Goal: Transaction & Acquisition: Purchase product/service

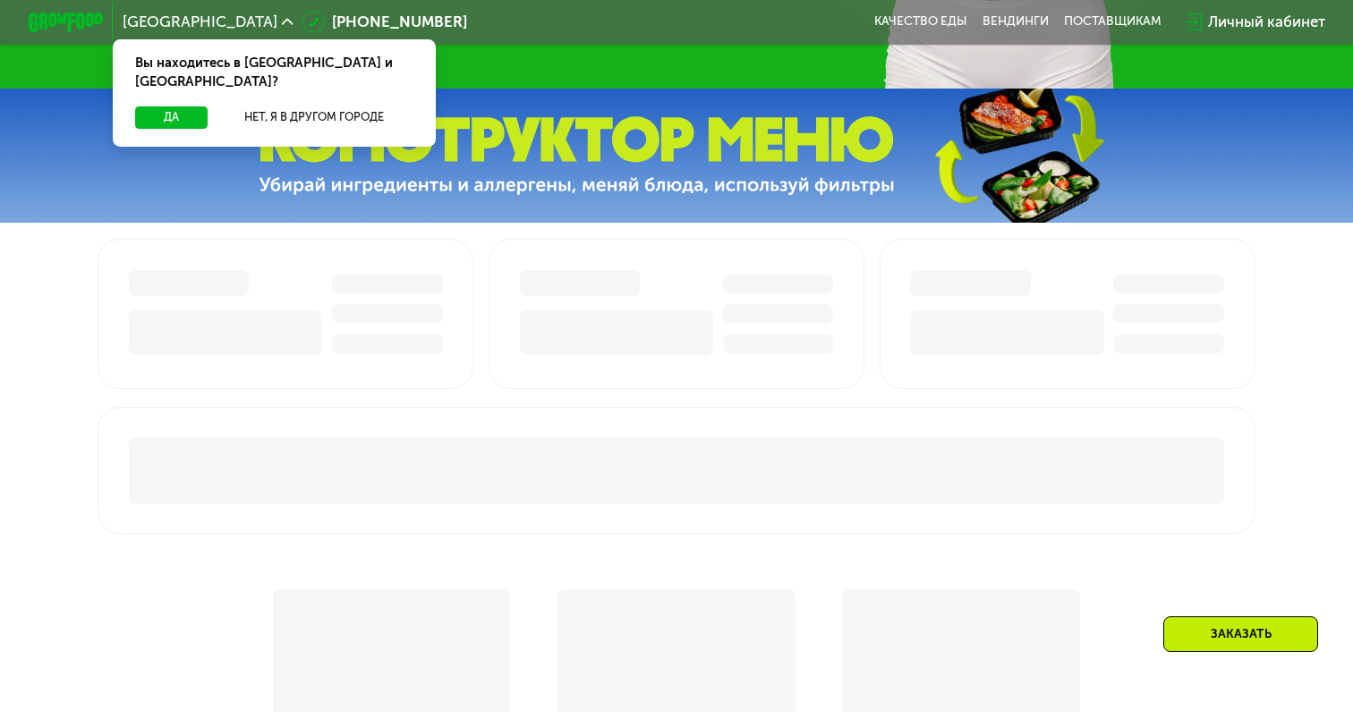
scroll to position [919, 0]
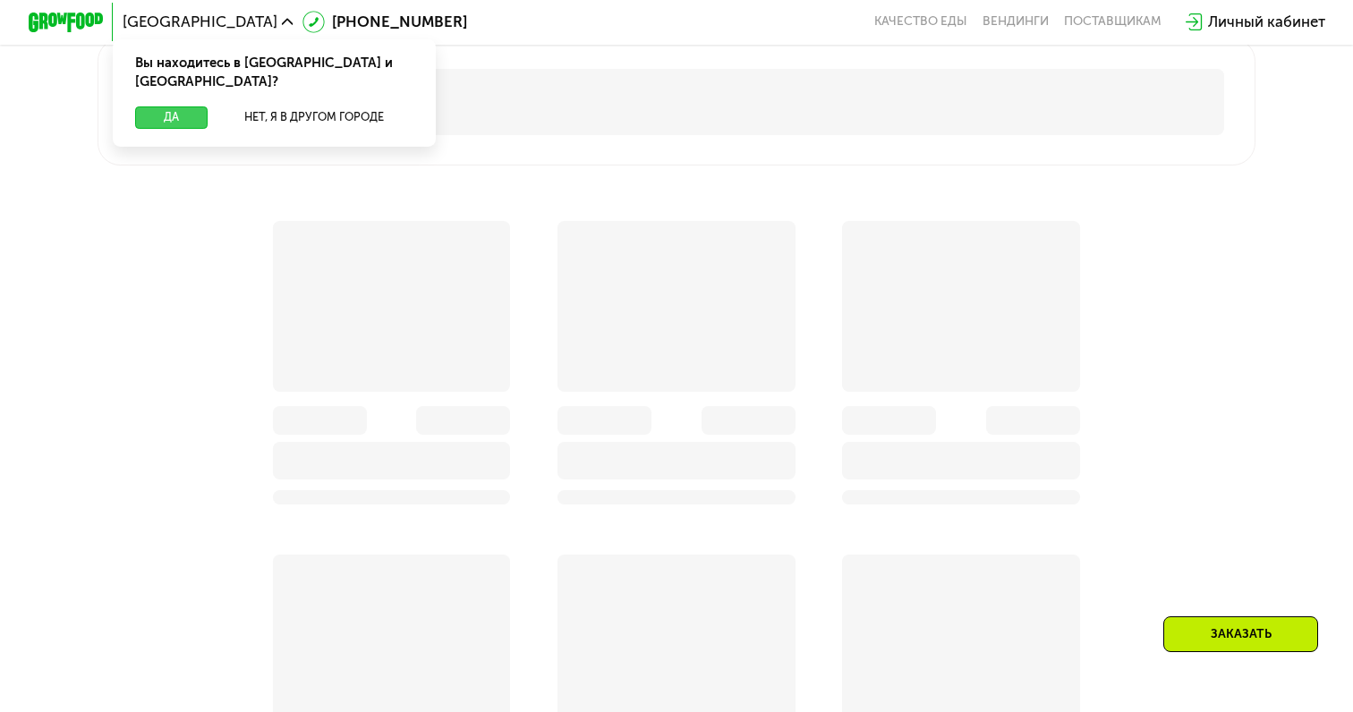
click at [157, 106] on button "Да" at bounding box center [171, 117] width 72 height 22
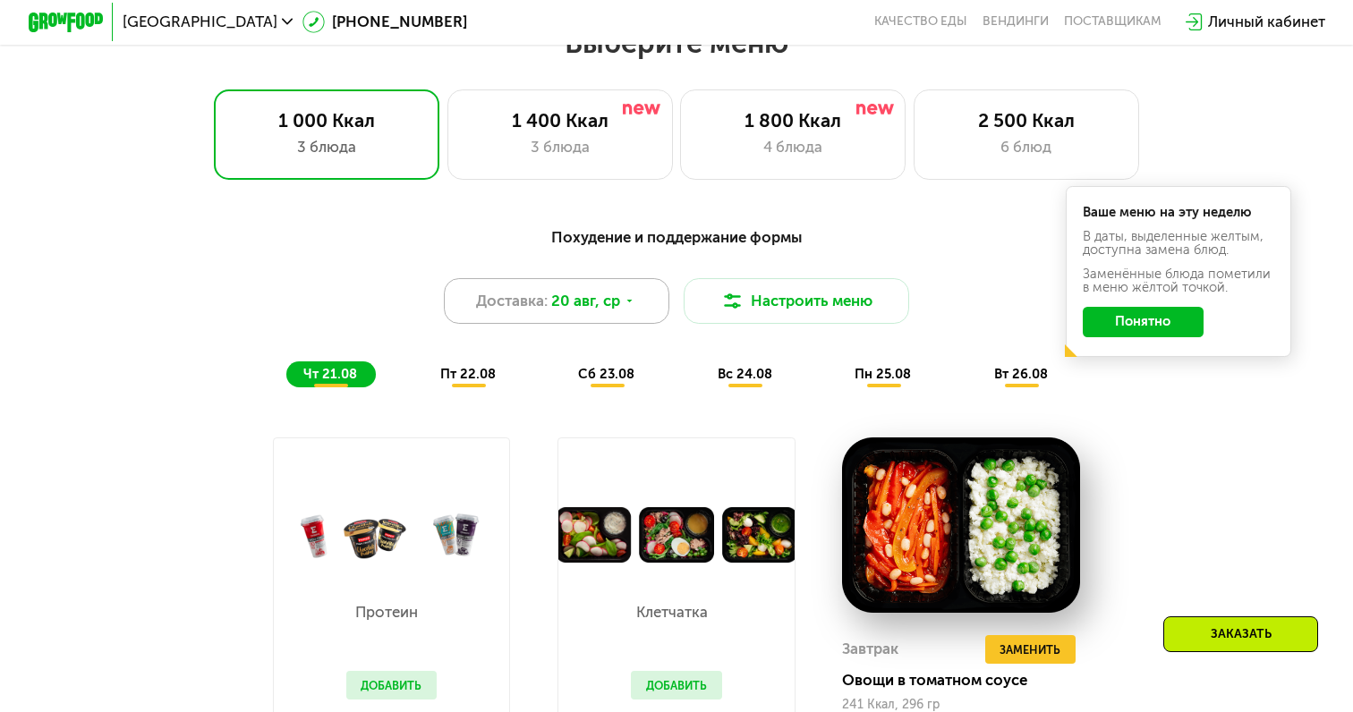
scroll to position [740, 0]
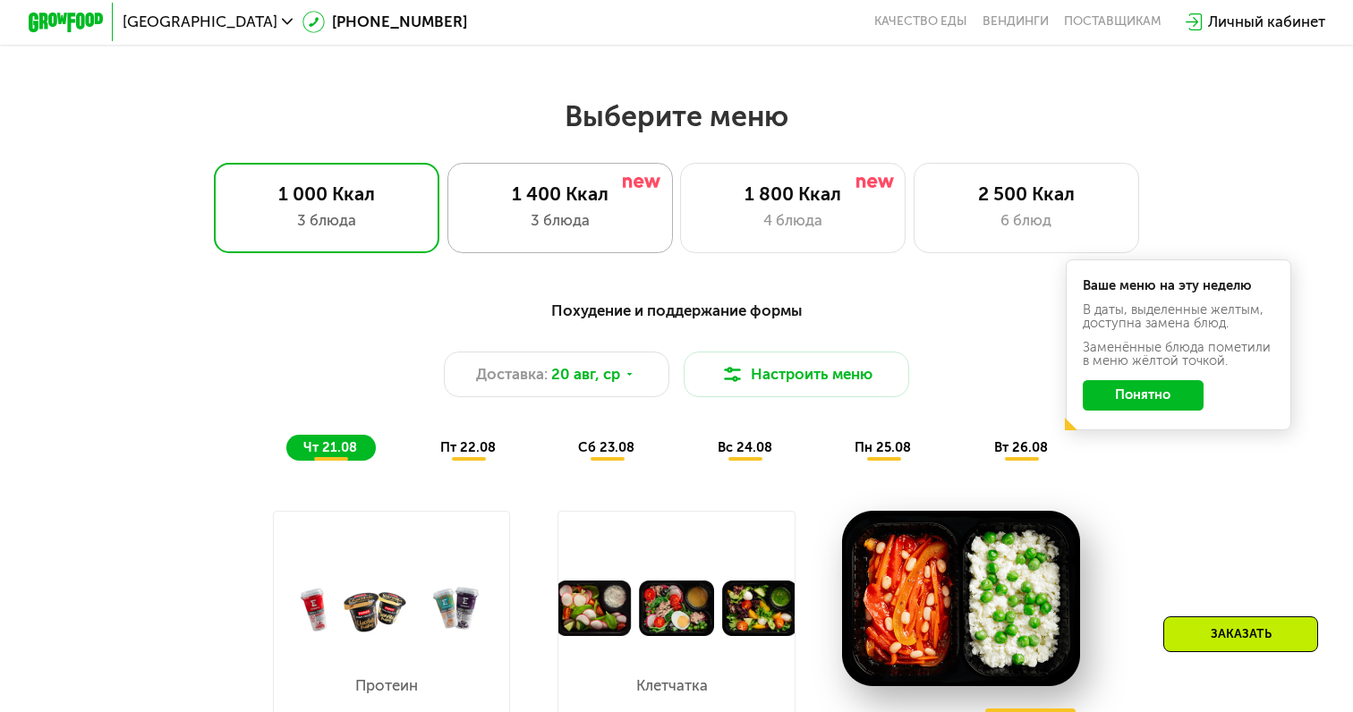
click at [558, 222] on div "3 блюда" at bounding box center [560, 220] width 186 height 22
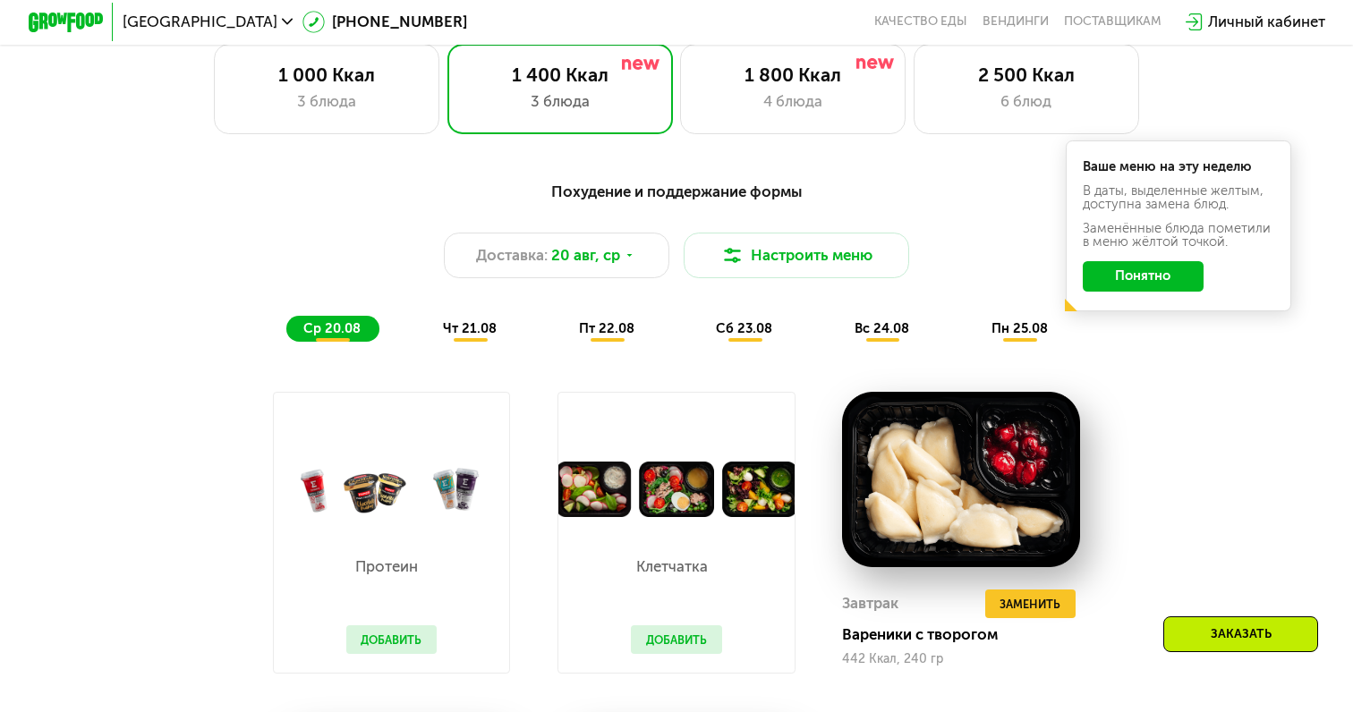
scroll to position [856, 0]
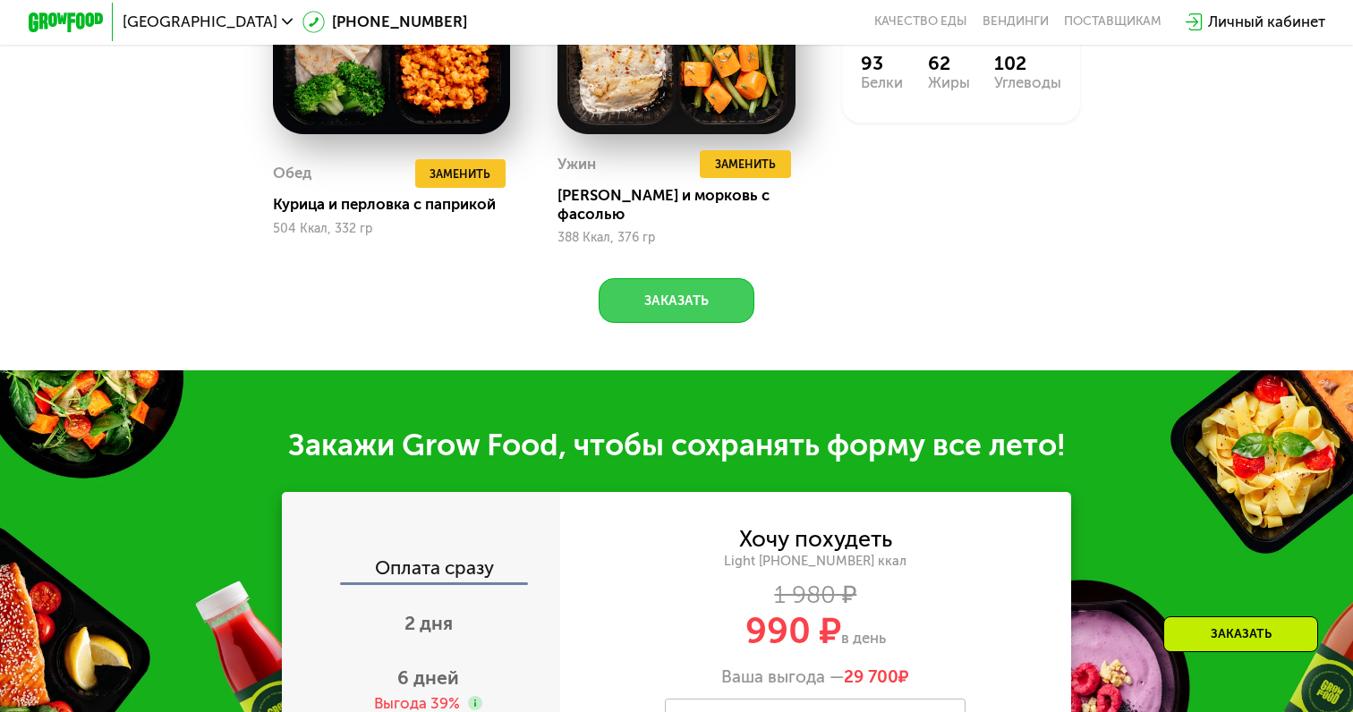
click at [671, 296] on button "Заказать" at bounding box center [677, 300] width 157 height 45
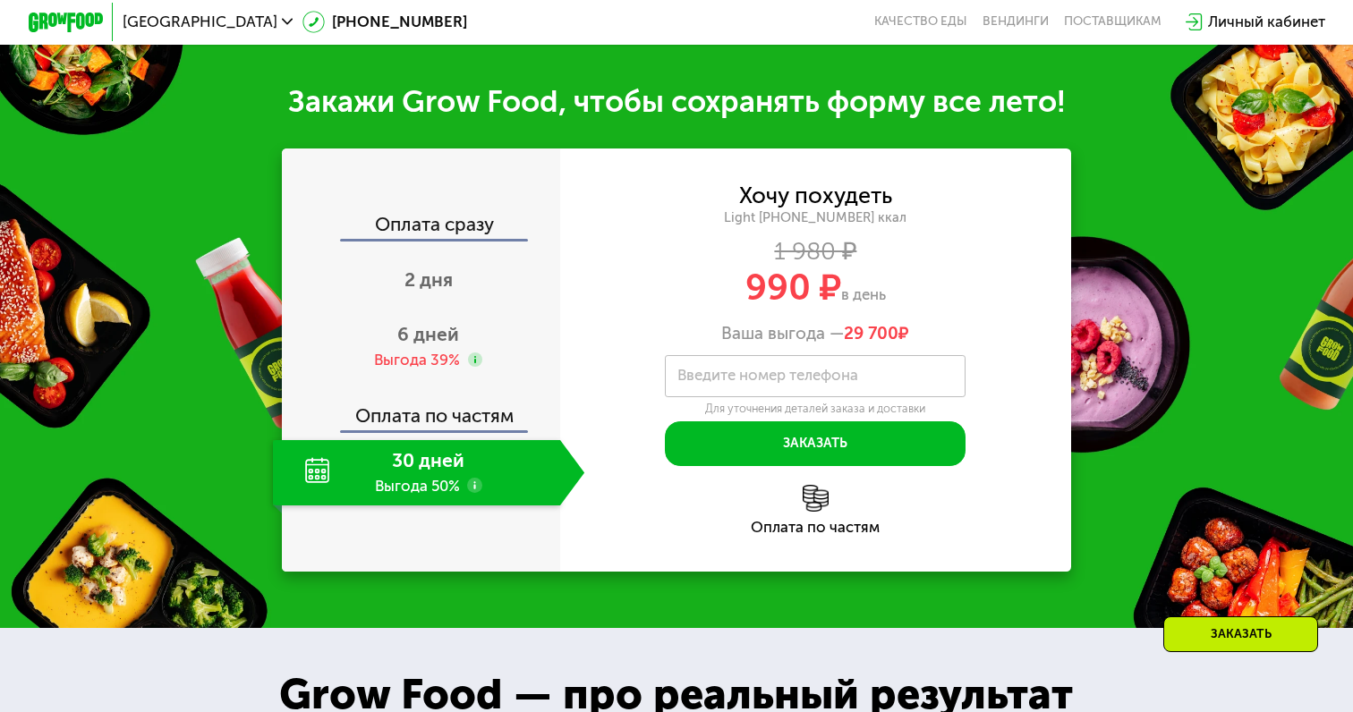
scroll to position [1972, 0]
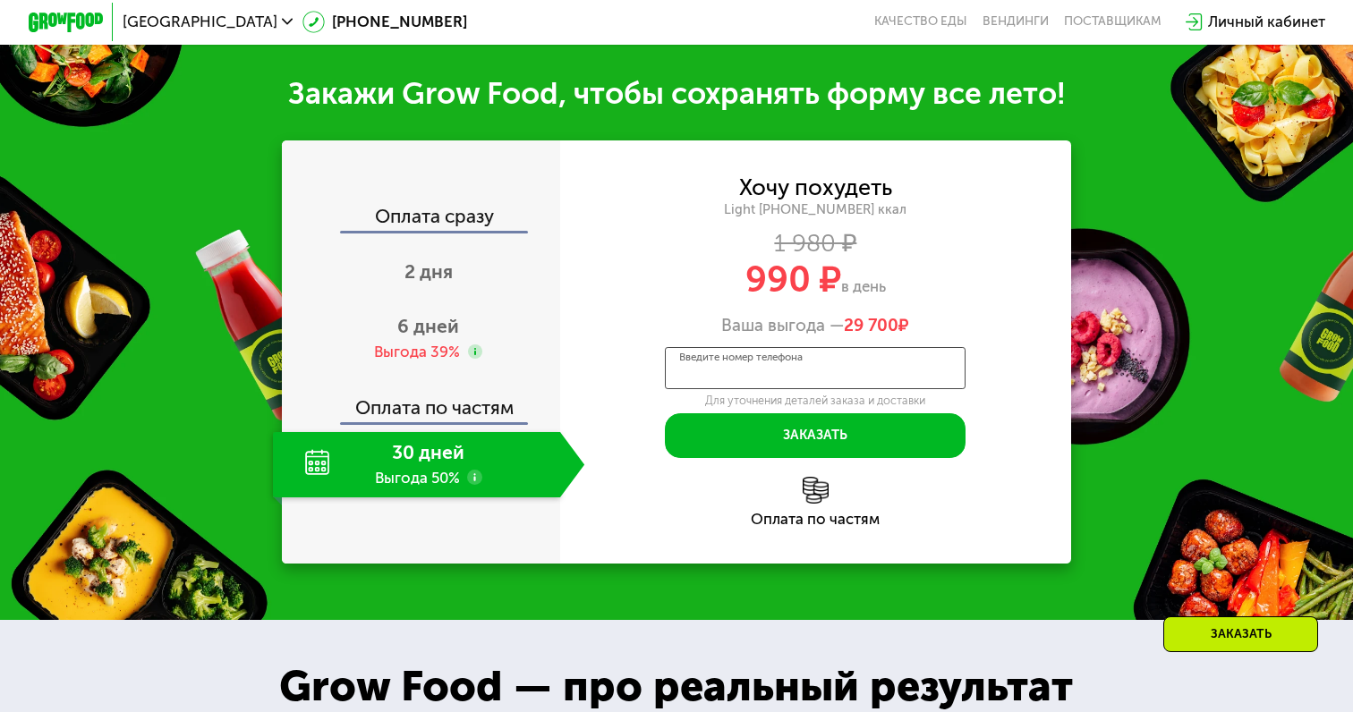
click at [739, 364] on input "Введите номер телефона" at bounding box center [815, 368] width 301 height 42
type input "**********"
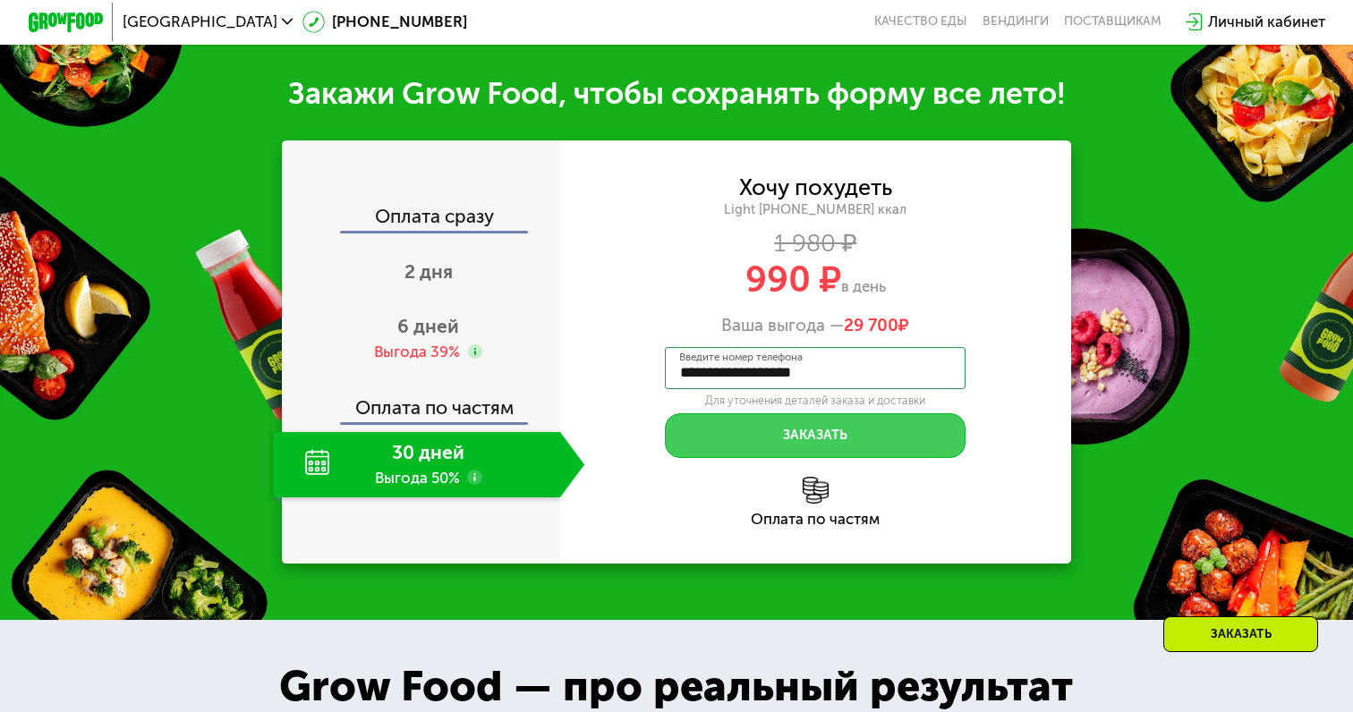
click at [845, 416] on button "Заказать" at bounding box center [815, 435] width 301 height 45
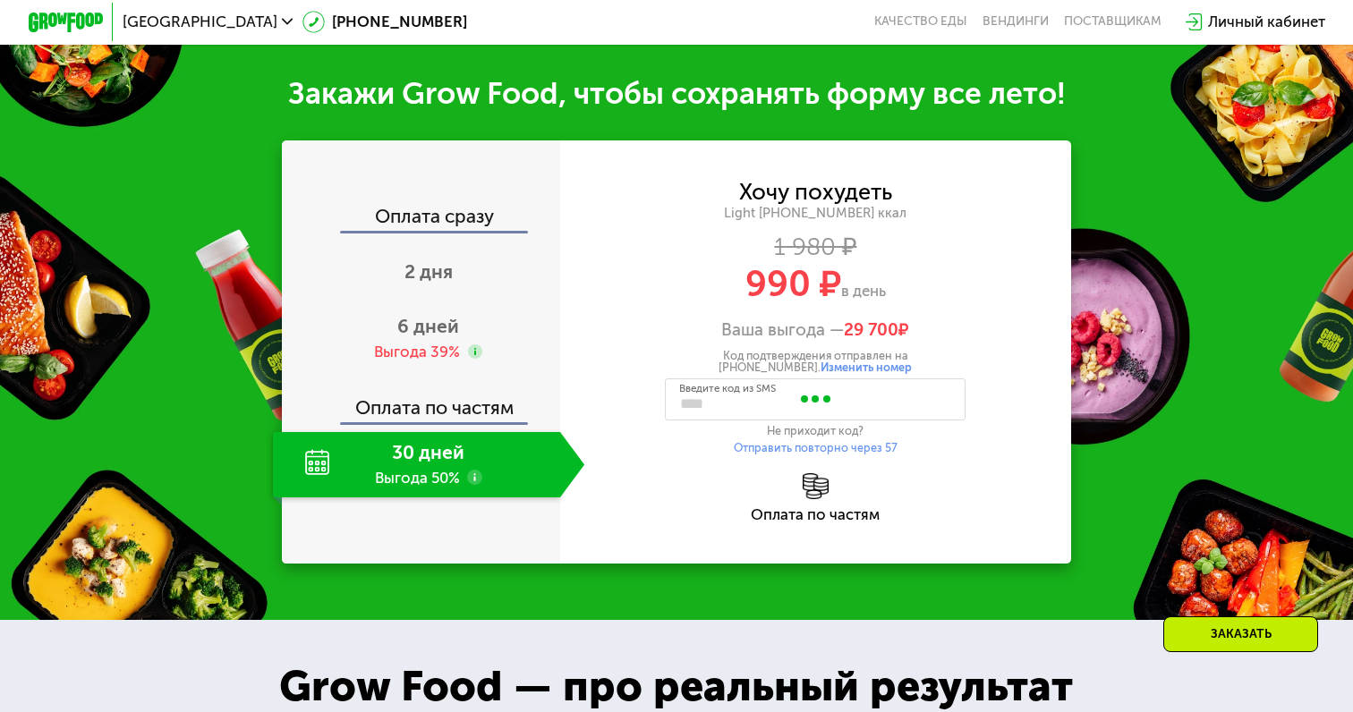
type input "****"
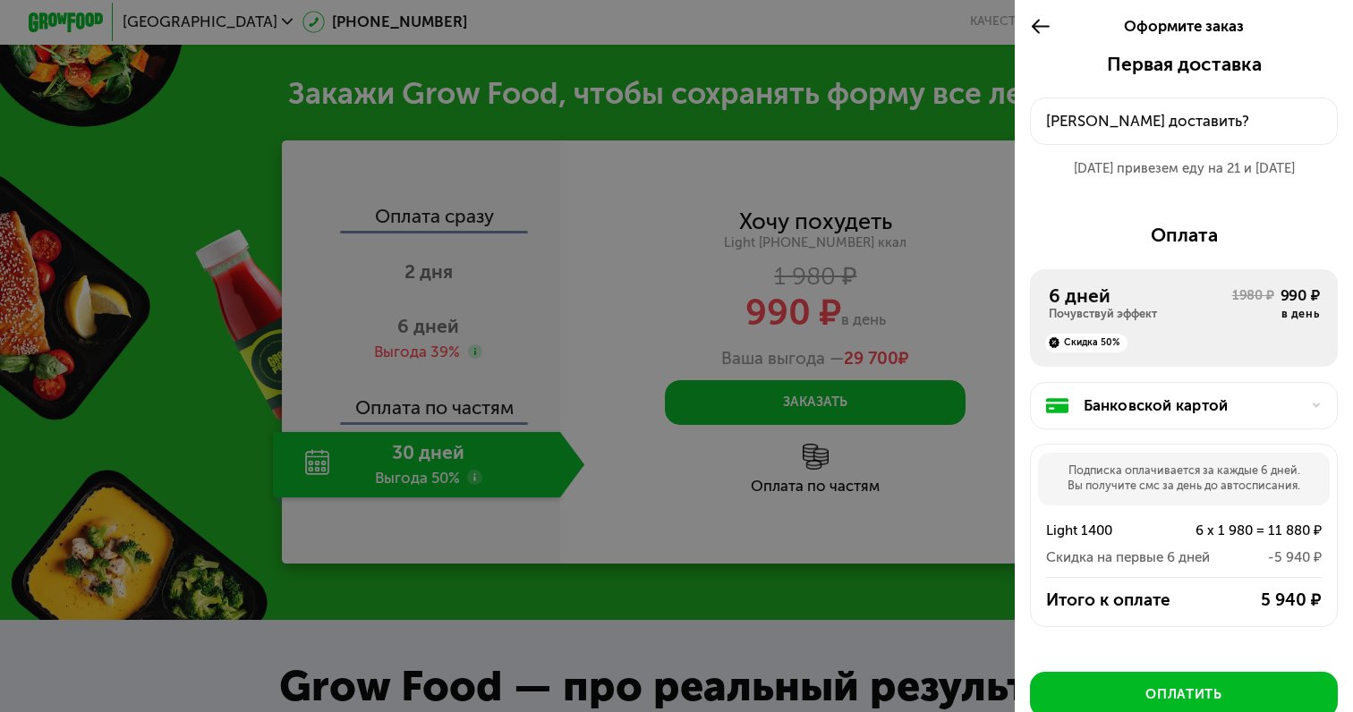
click at [1044, 27] on icon at bounding box center [1040, 26] width 21 height 22
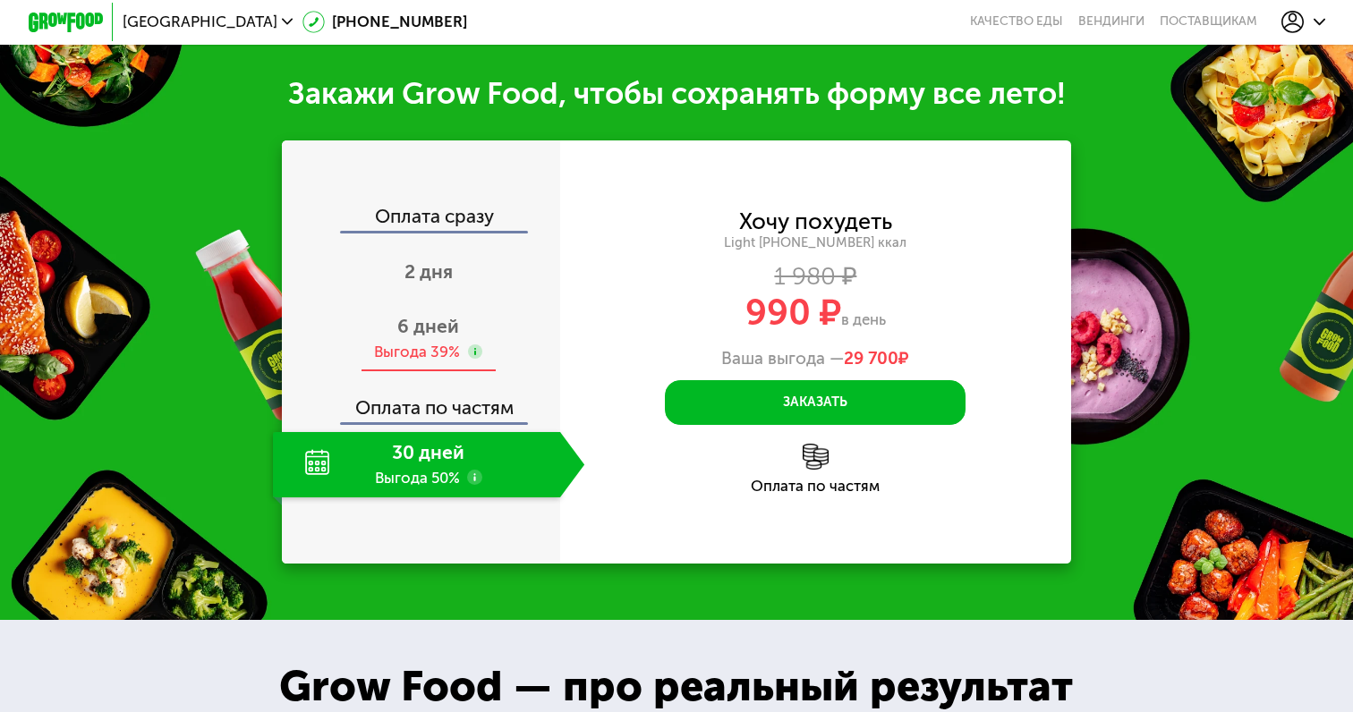
click at [437, 316] on span "6 дней" at bounding box center [428, 326] width 62 height 22
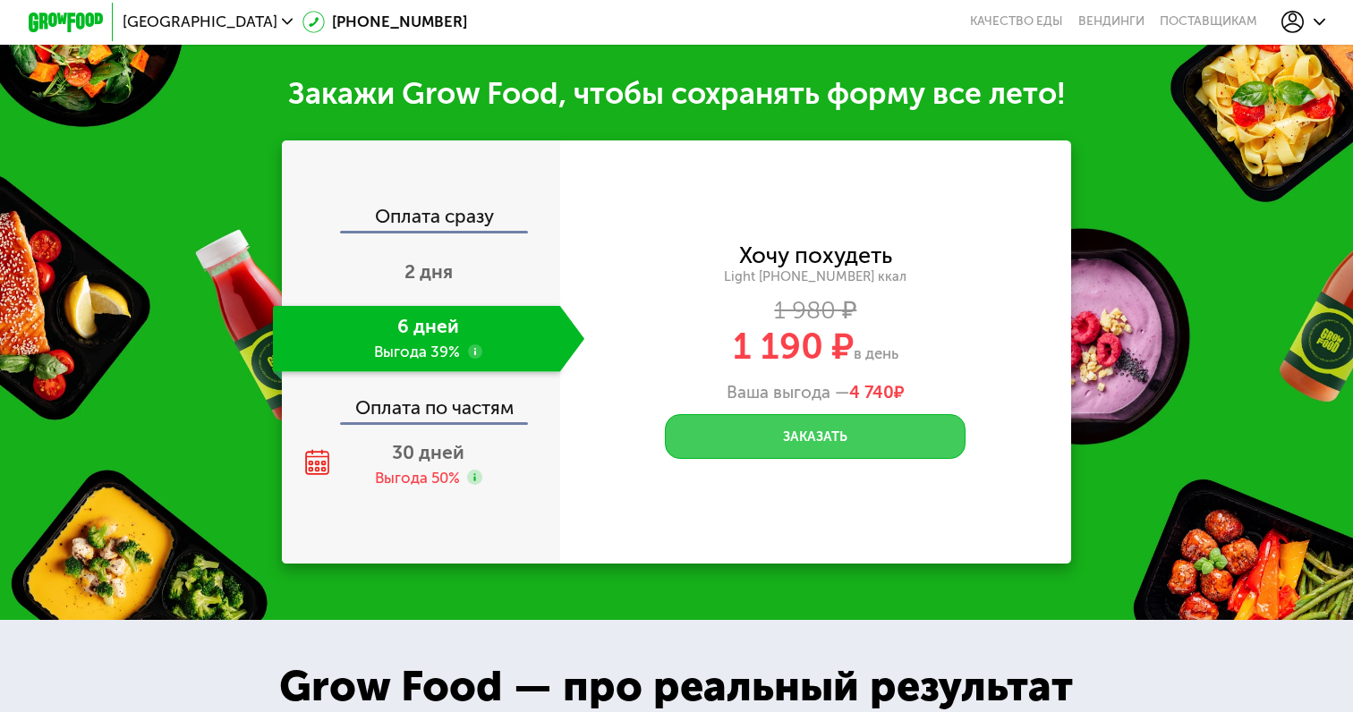
click at [756, 418] on button "Заказать" at bounding box center [815, 436] width 301 height 45
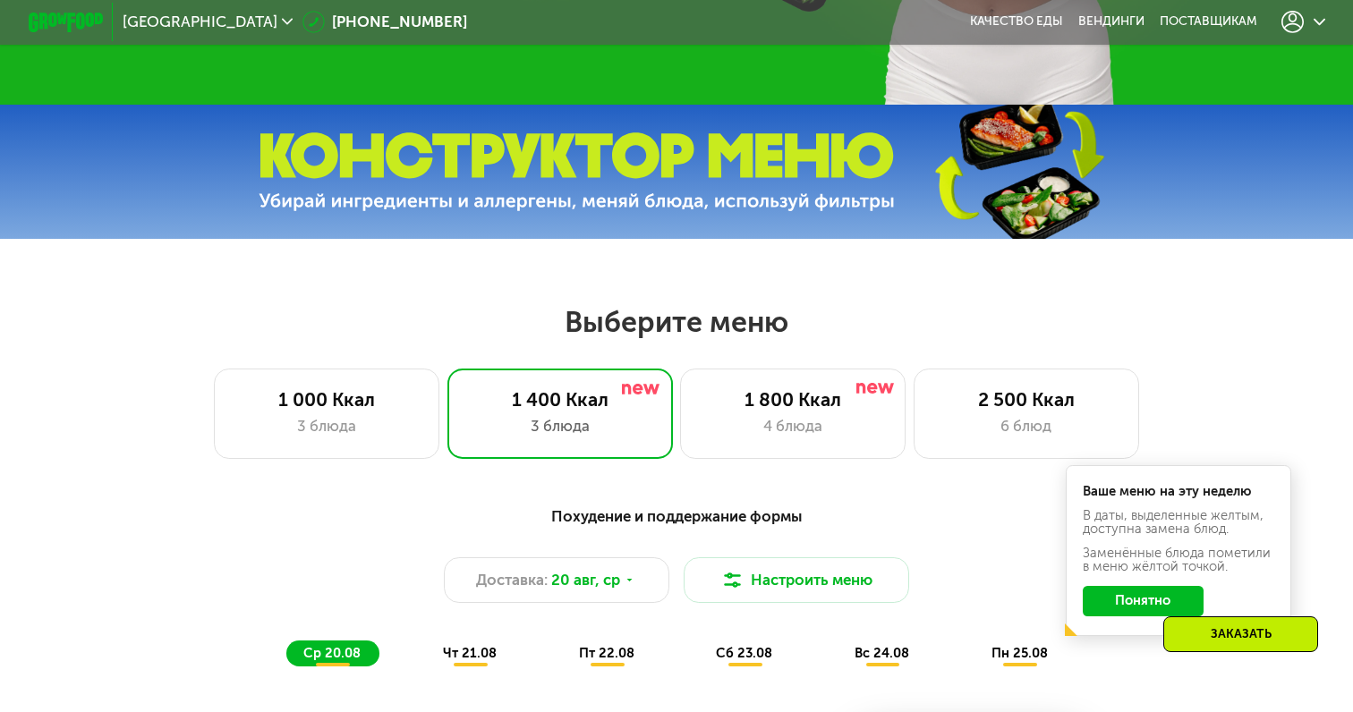
scroll to position [591, 0]
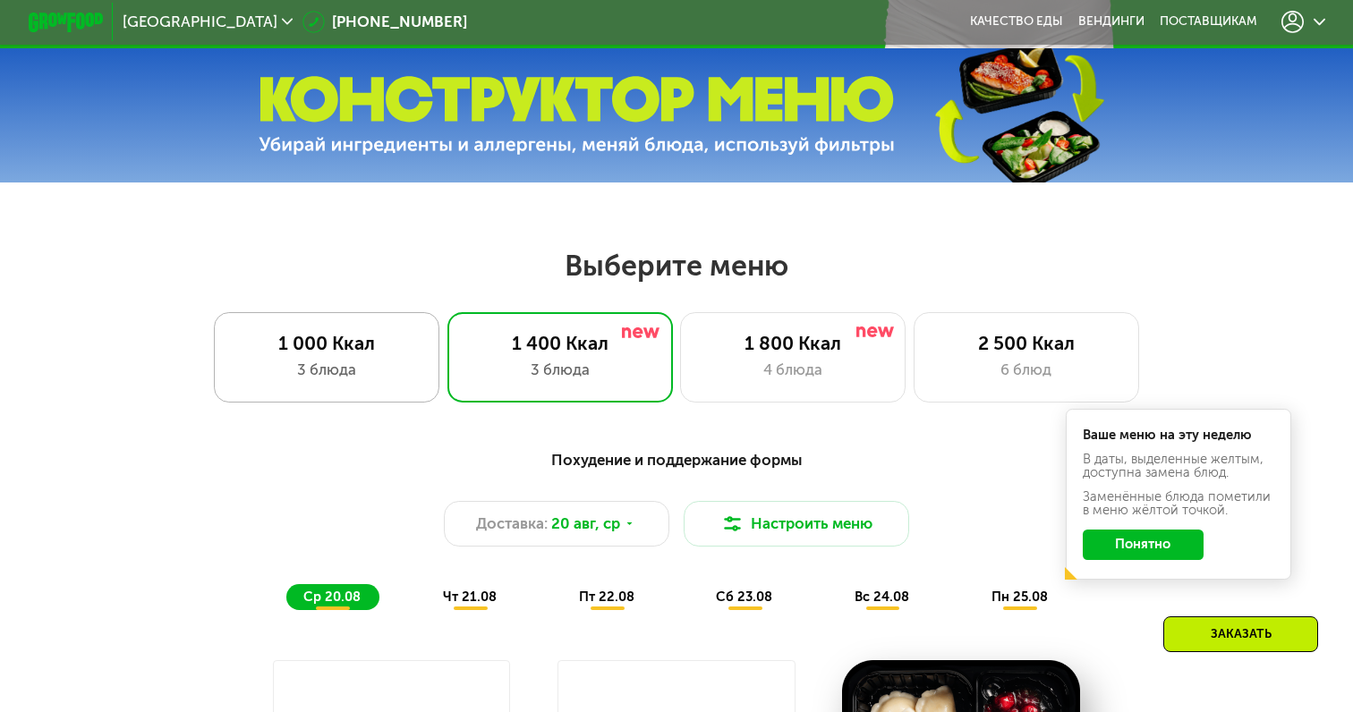
click at [447, 356] on div "1 000 Ккал 3 блюда" at bounding box center [559, 357] width 225 height 90
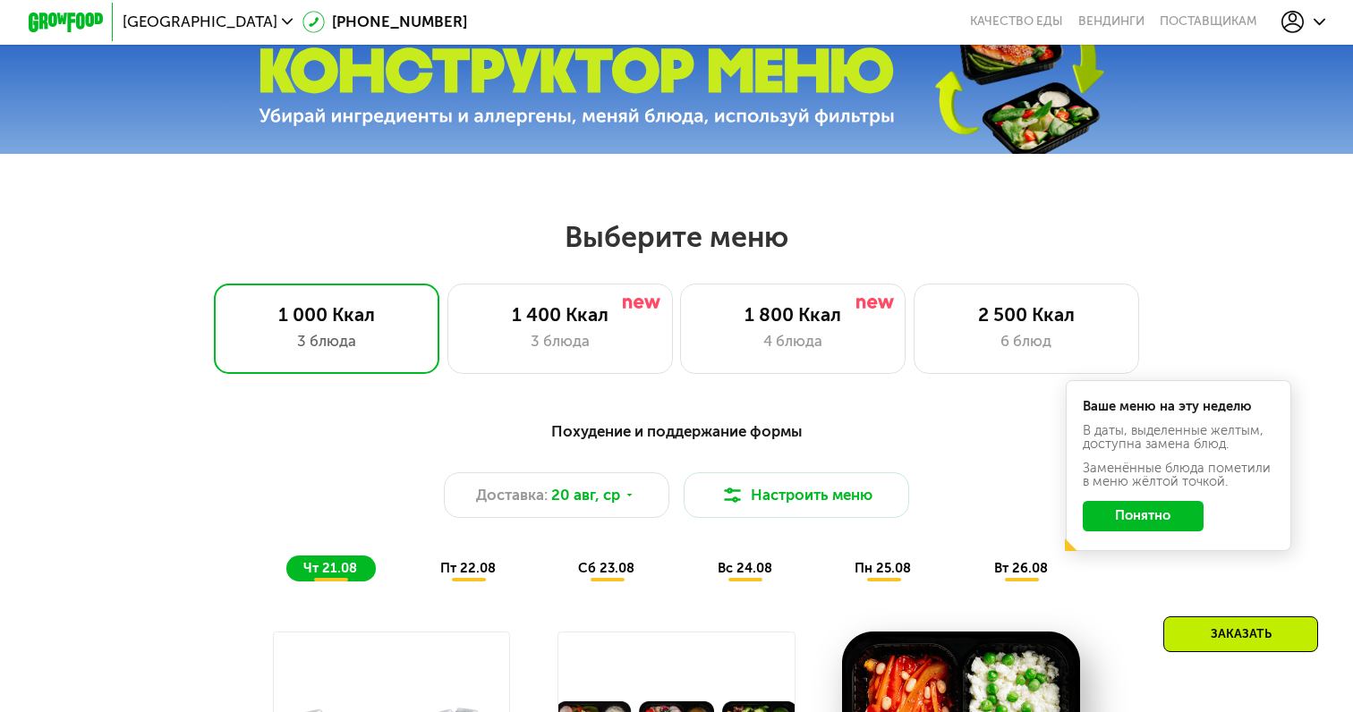
scroll to position [579, 0]
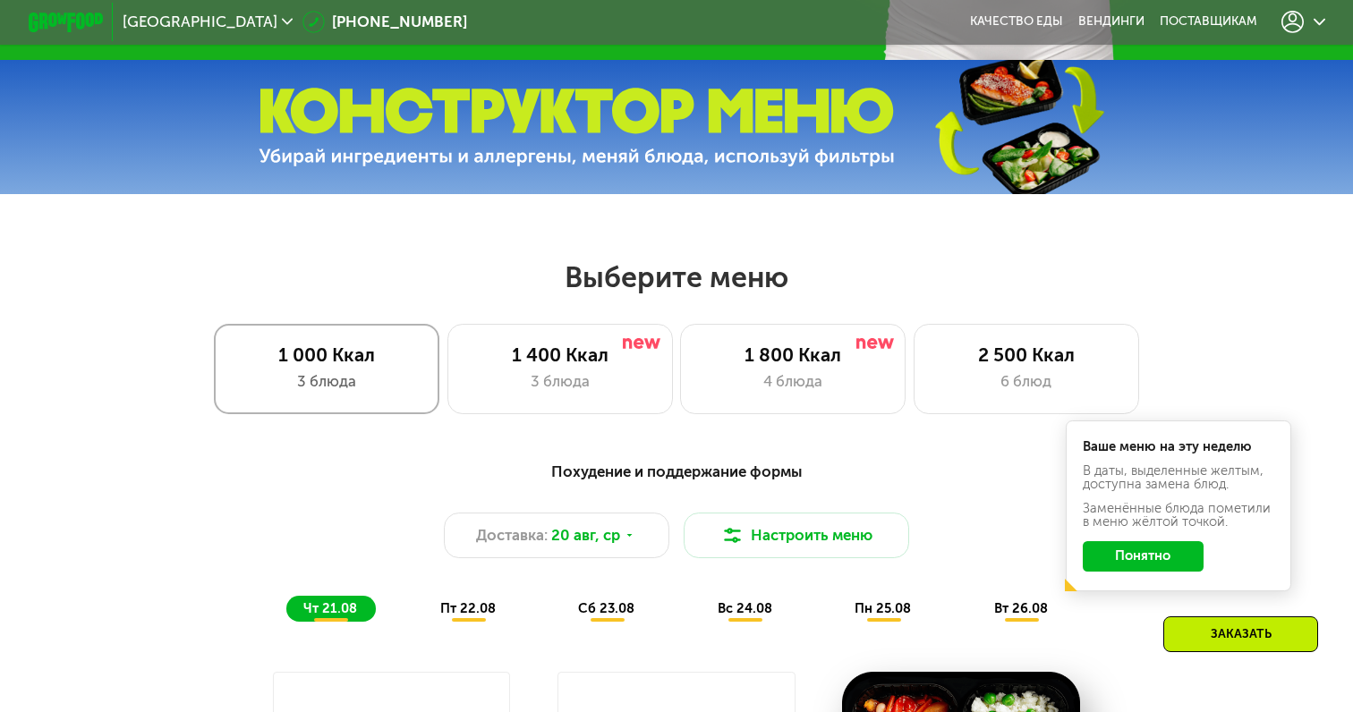
click at [305, 360] on div "1 000 Ккал" at bounding box center [327, 355] width 186 height 22
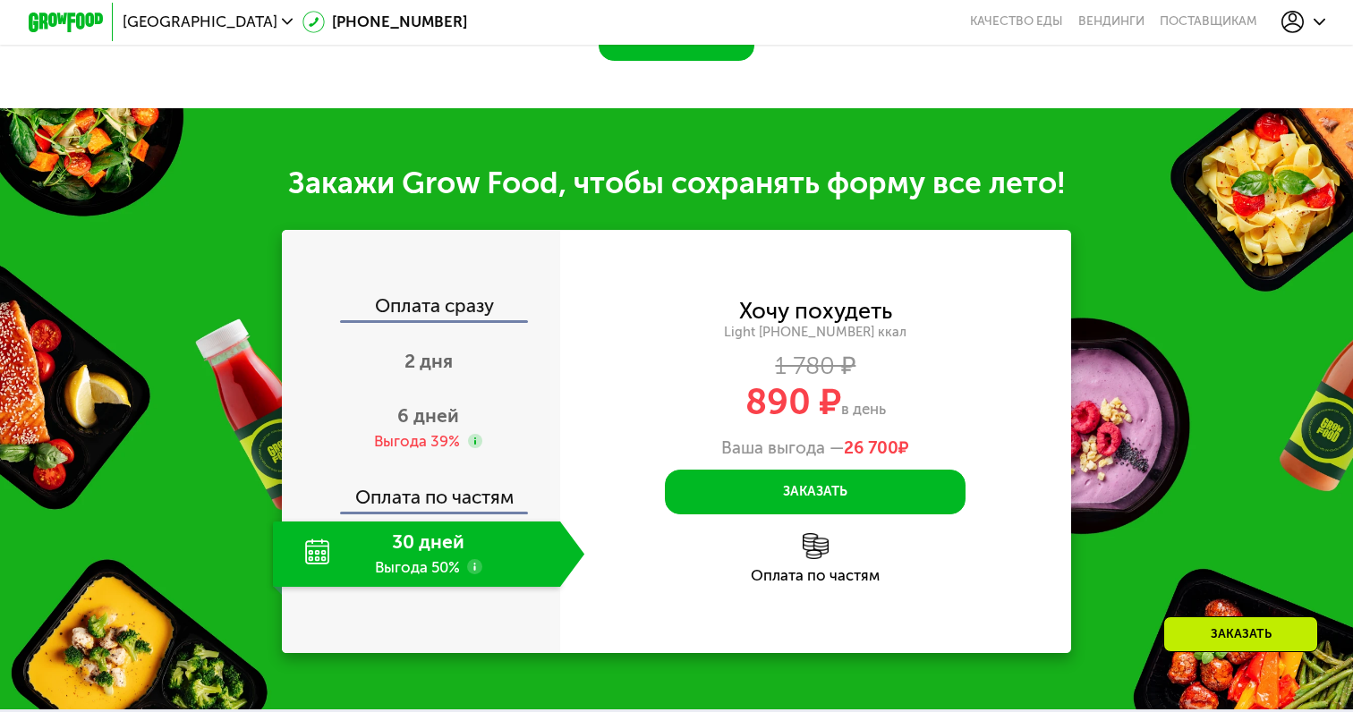
scroll to position [2100, 0]
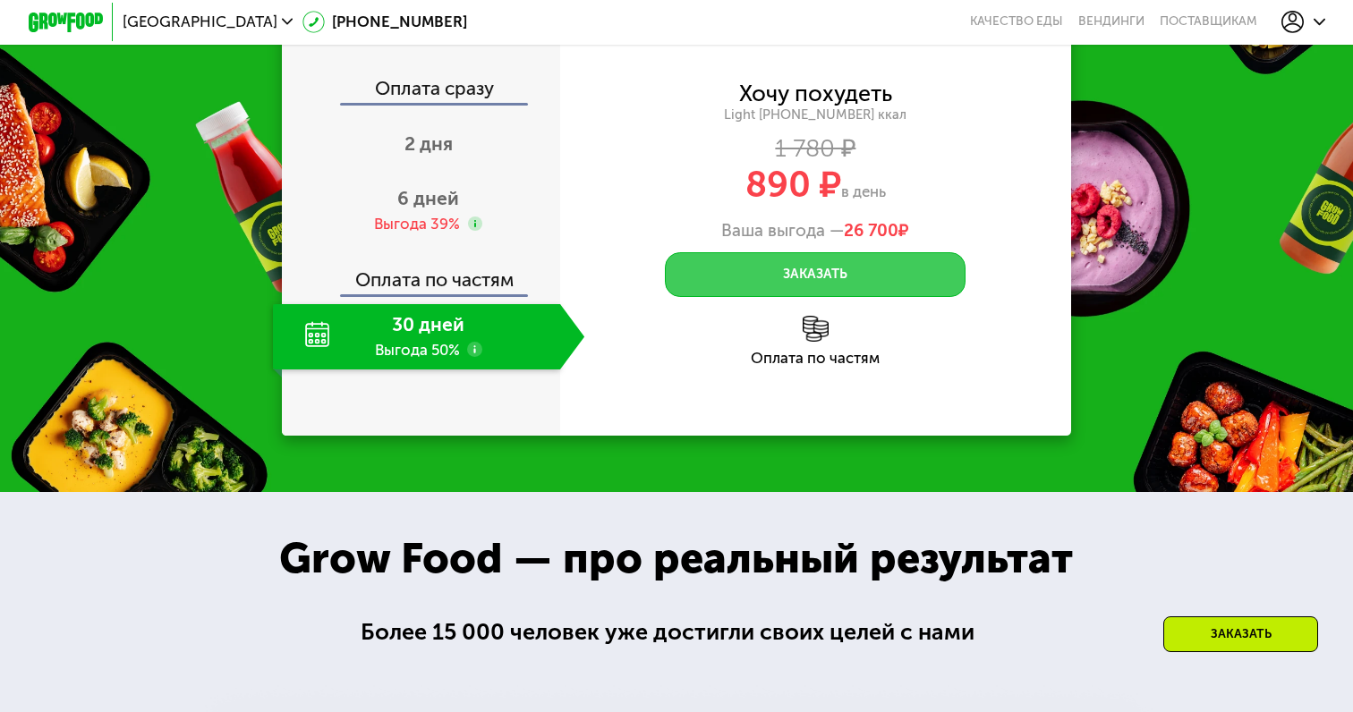
click at [753, 252] on button "Заказать" at bounding box center [815, 274] width 301 height 45
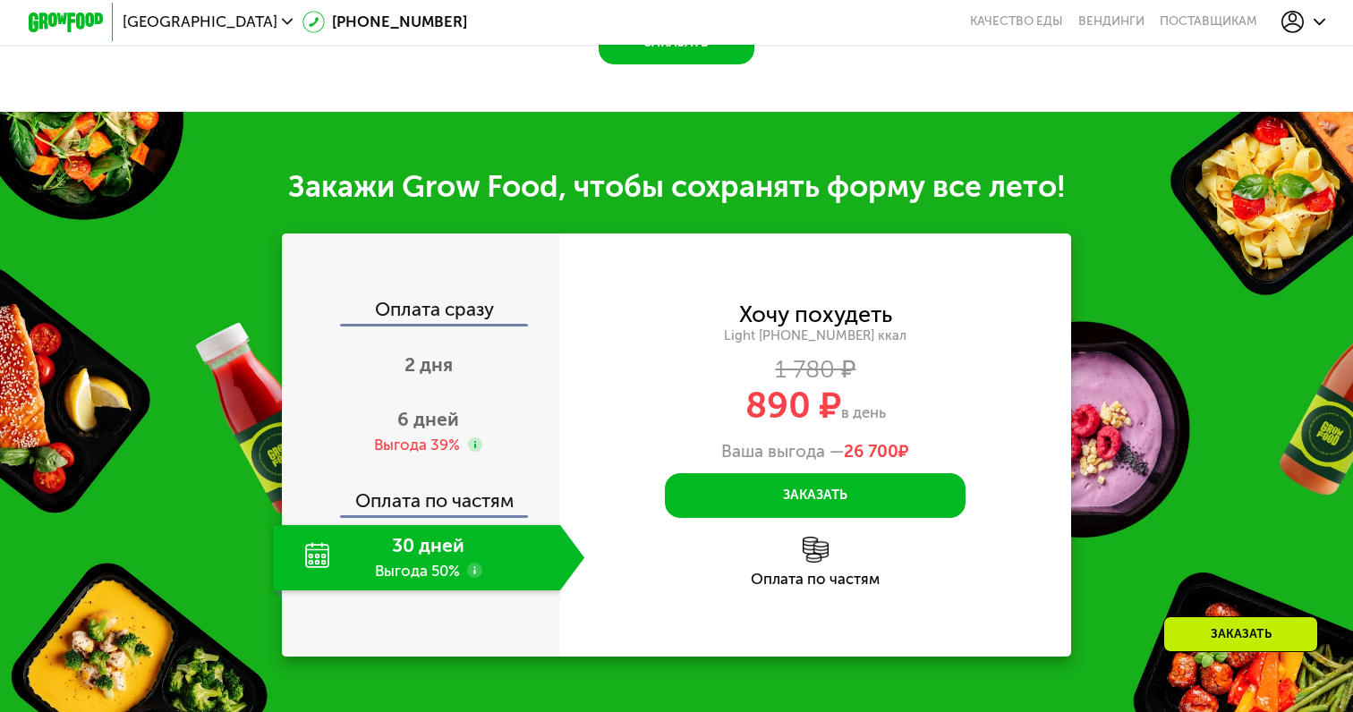
scroll to position [1946, 0]
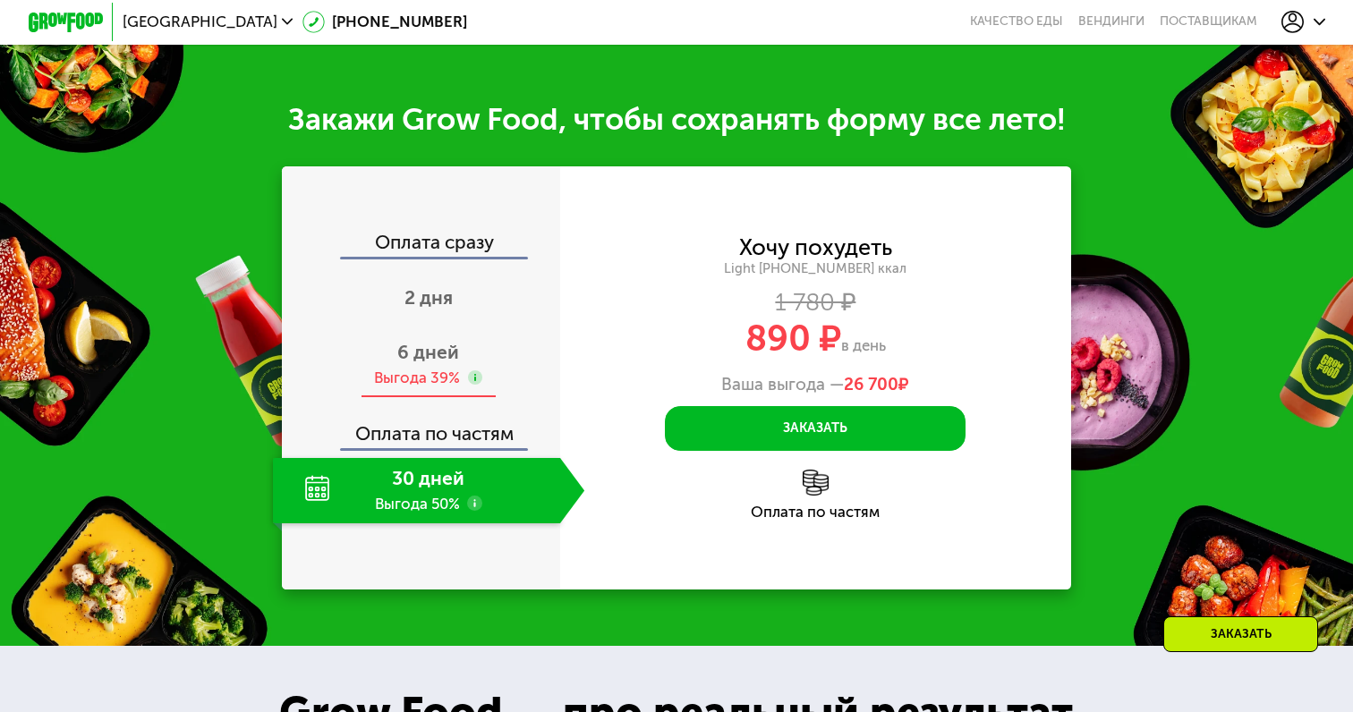
click at [441, 368] on div "Выгода 39%" at bounding box center [417, 378] width 86 height 21
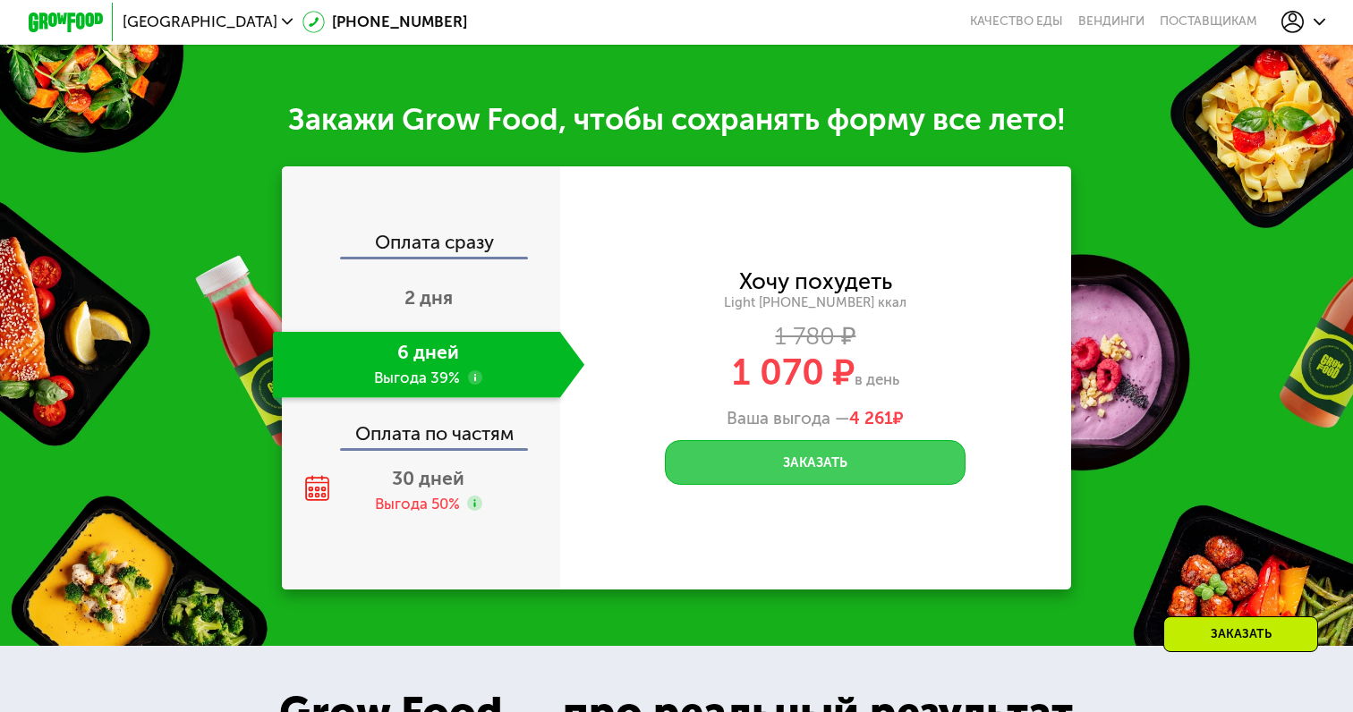
click at [810, 440] on button "Заказать" at bounding box center [815, 462] width 301 height 45
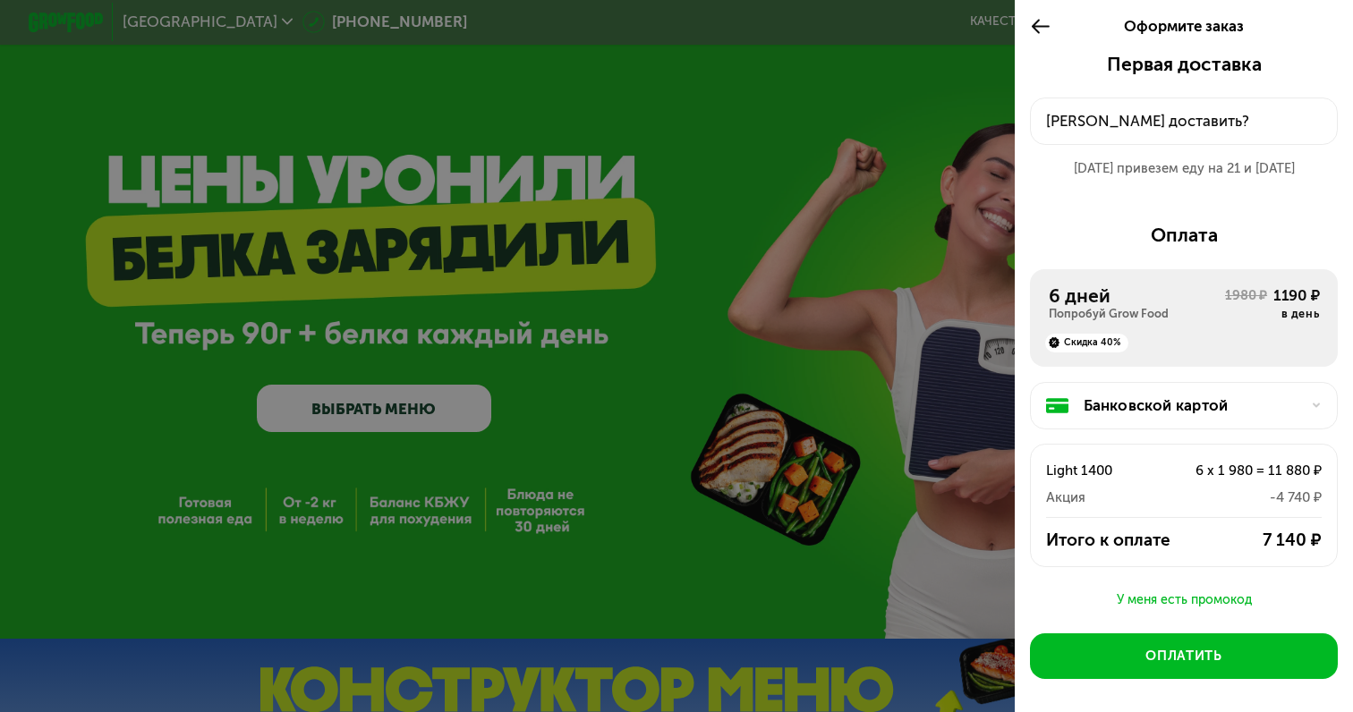
click at [1038, 24] on icon at bounding box center [1040, 26] width 21 height 22
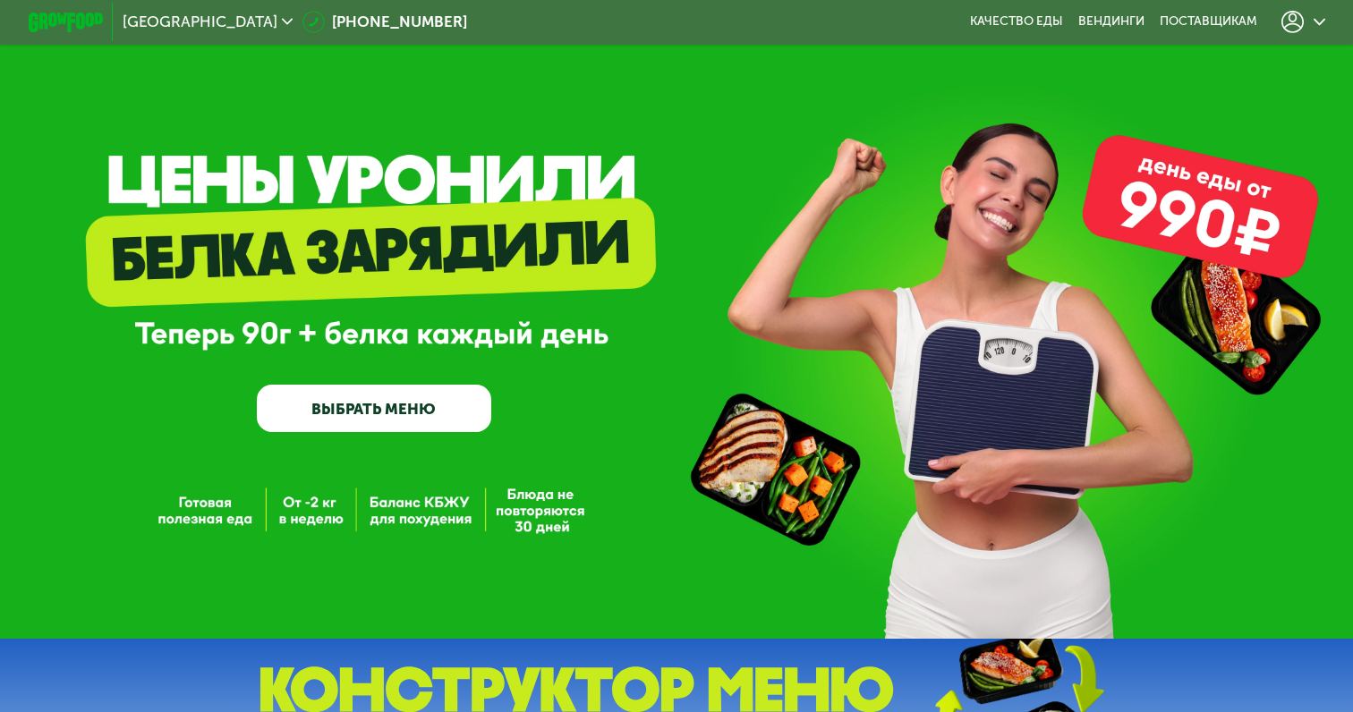
click at [1308, 15] on div at bounding box center [1302, 22] width 43 height 22
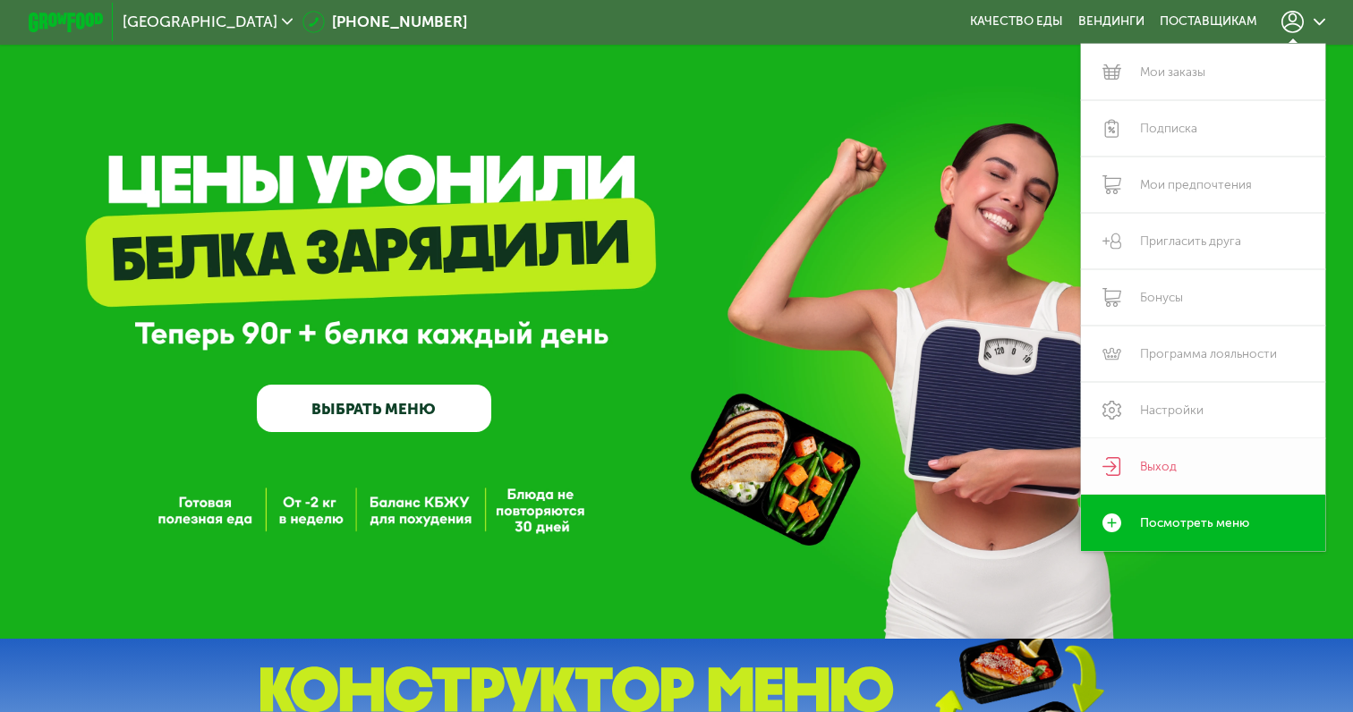
click at [1152, 460] on link "Выход" at bounding box center [1203, 466] width 244 height 56
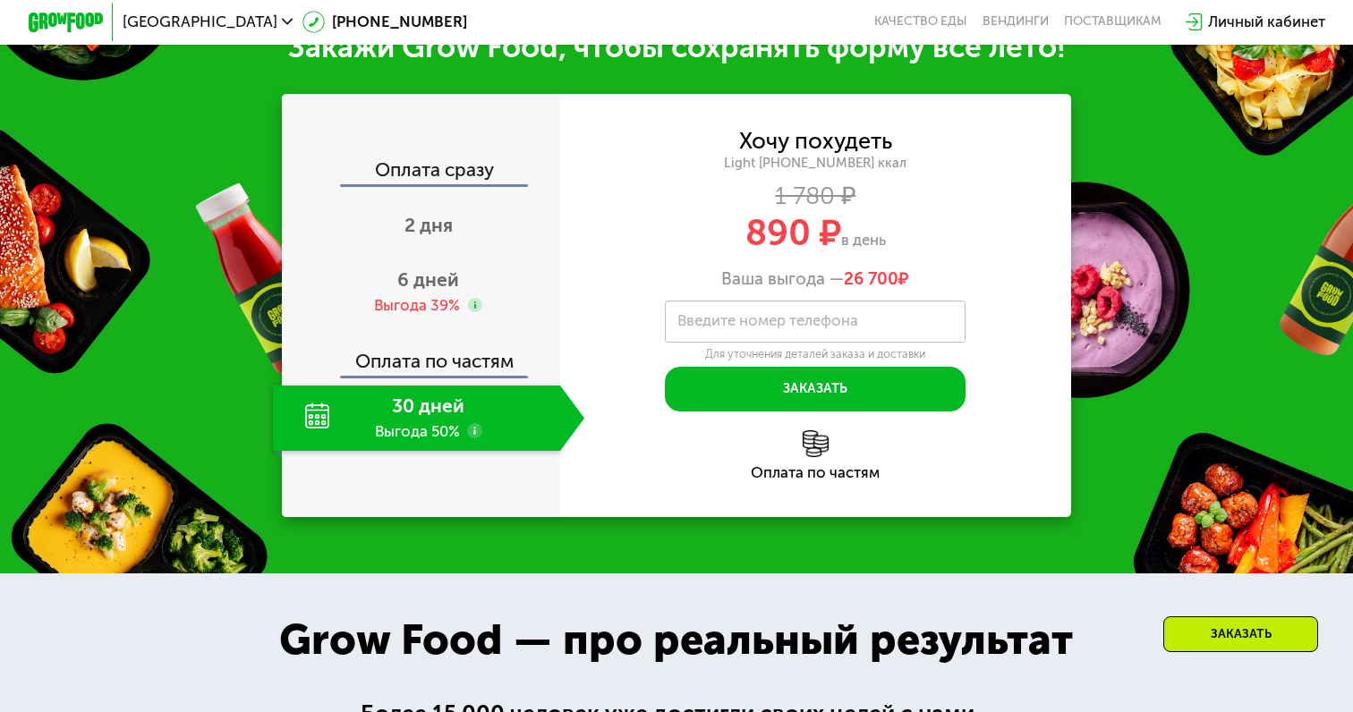
scroll to position [2069, 0]
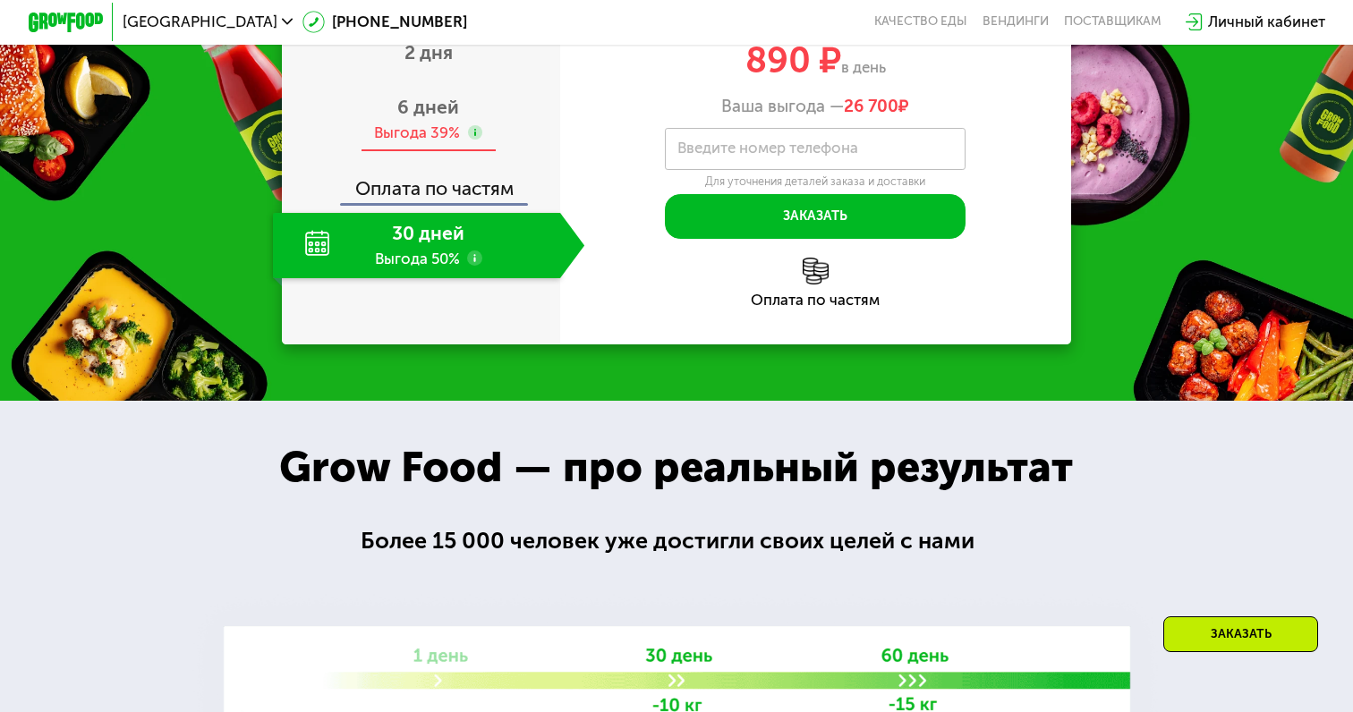
click at [452, 118] on span "6 дней" at bounding box center [428, 107] width 62 height 22
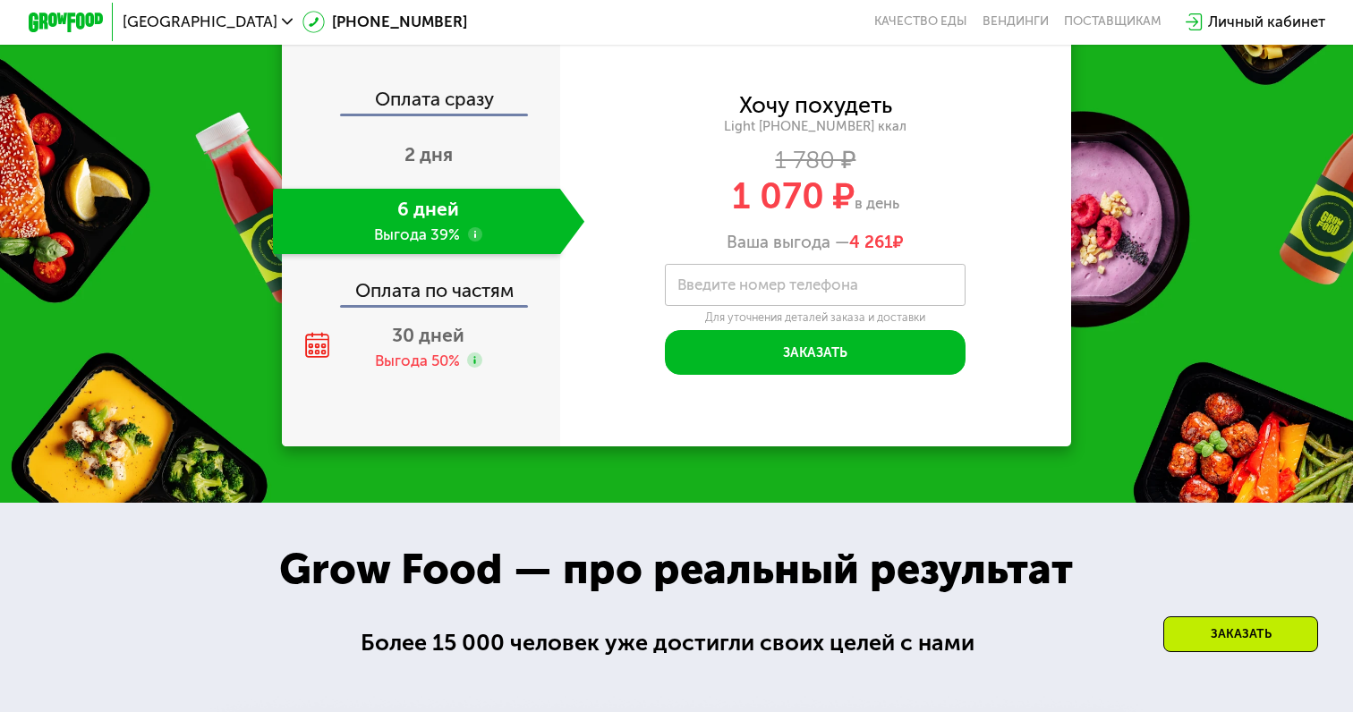
scroll to position [2019, 0]
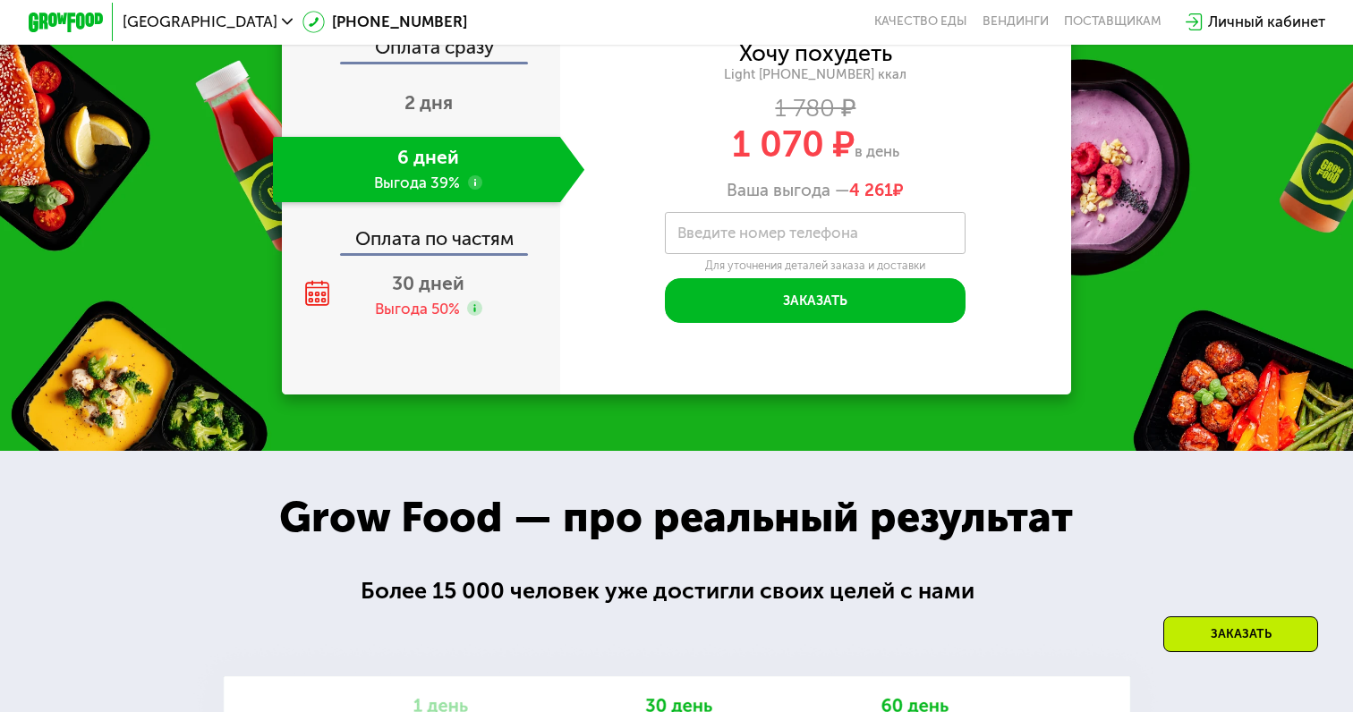
click at [779, 239] on label "Введите номер телефона" at bounding box center [767, 233] width 181 height 11
click at [779, 254] on input "Введите номер телефона" at bounding box center [815, 233] width 301 height 42
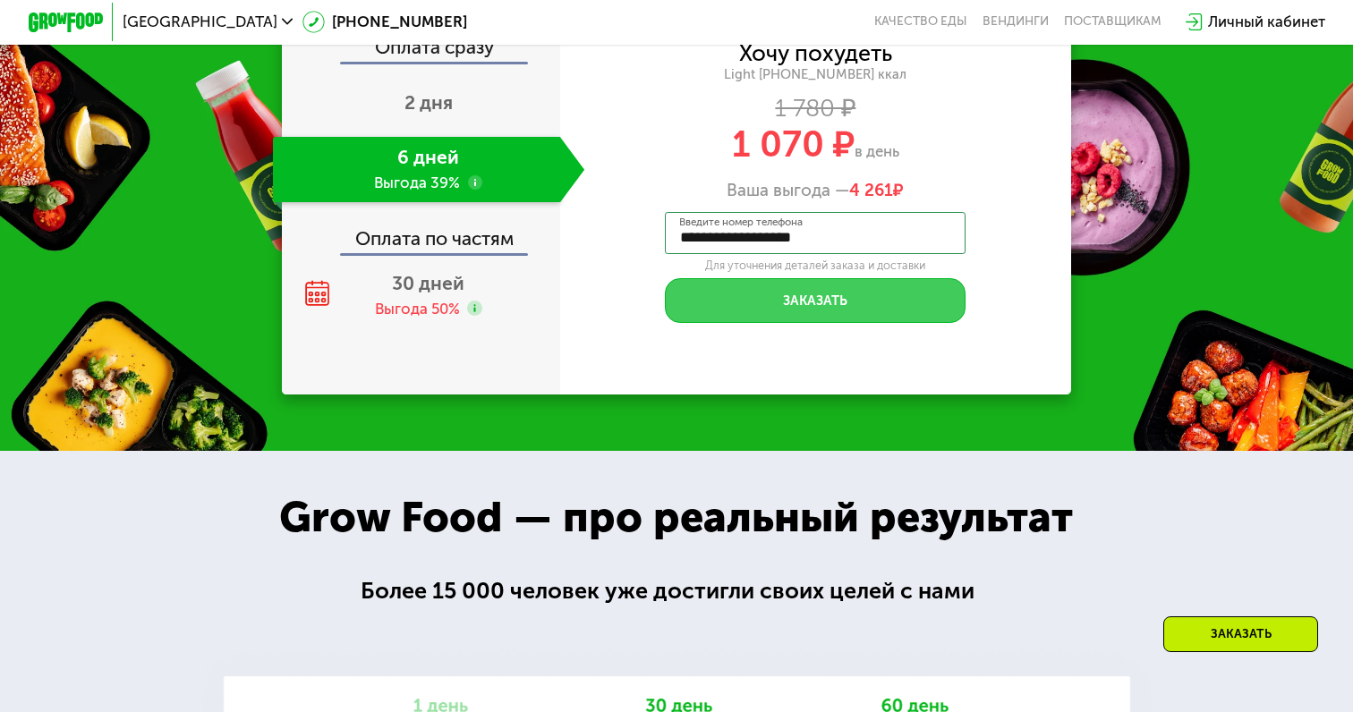
type input "**********"
click at [708, 323] on button "Заказать" at bounding box center [815, 300] width 301 height 45
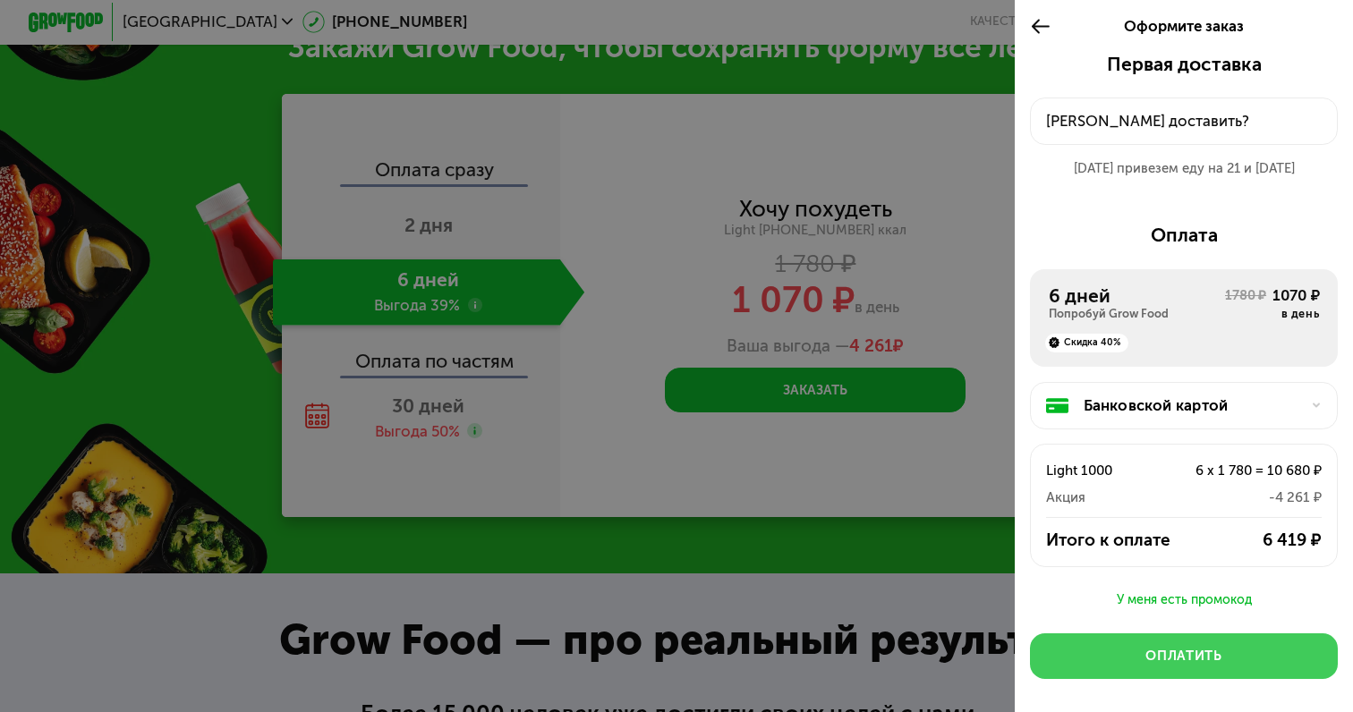
click at [1174, 658] on div "Оплатить" at bounding box center [1183, 656] width 76 height 19
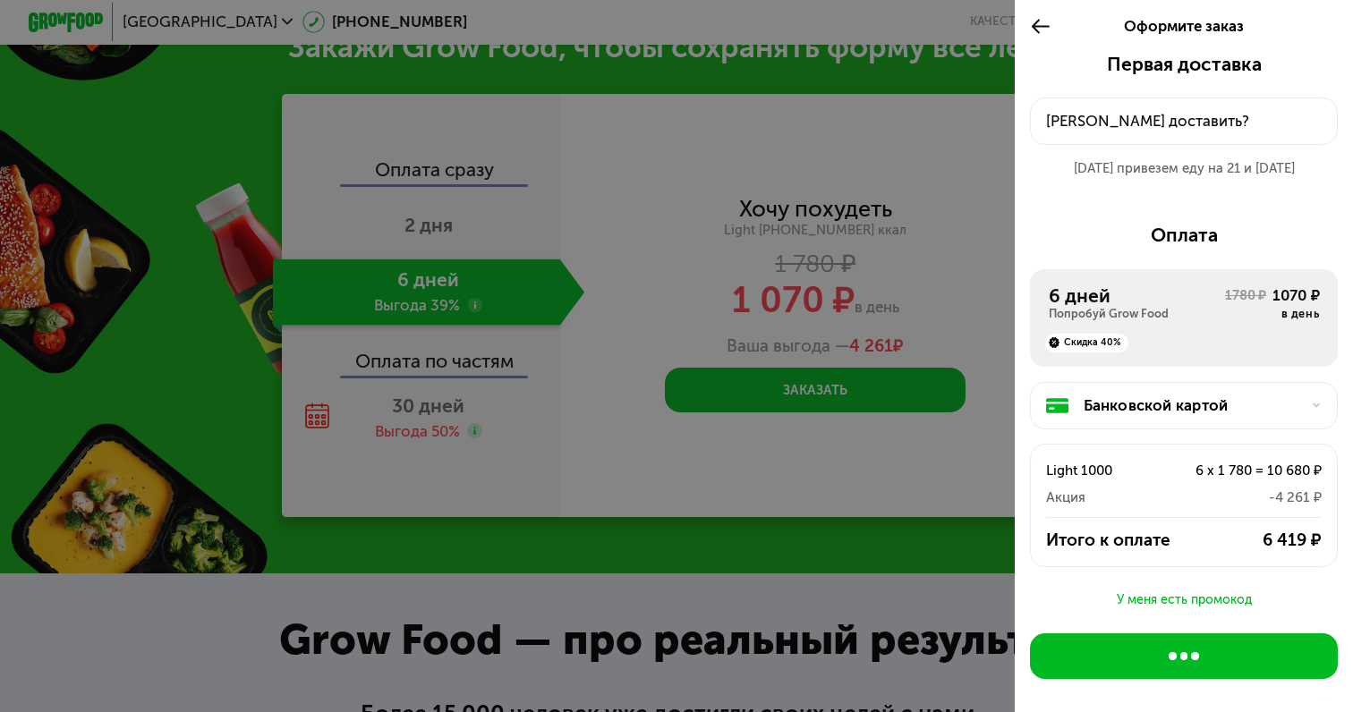
click at [1151, 400] on div "Банковской картой" at bounding box center [1192, 406] width 217 height 22
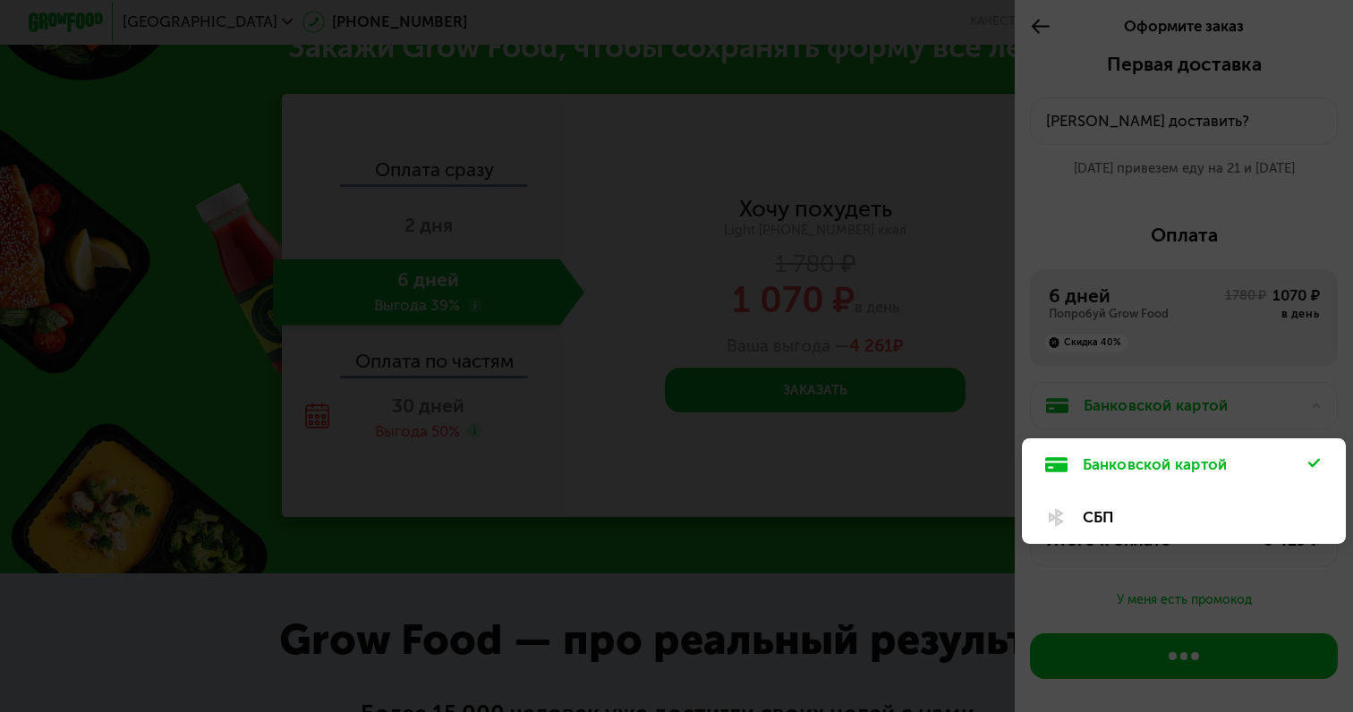
click at [1171, 382] on div at bounding box center [676, 356] width 1353 height 712
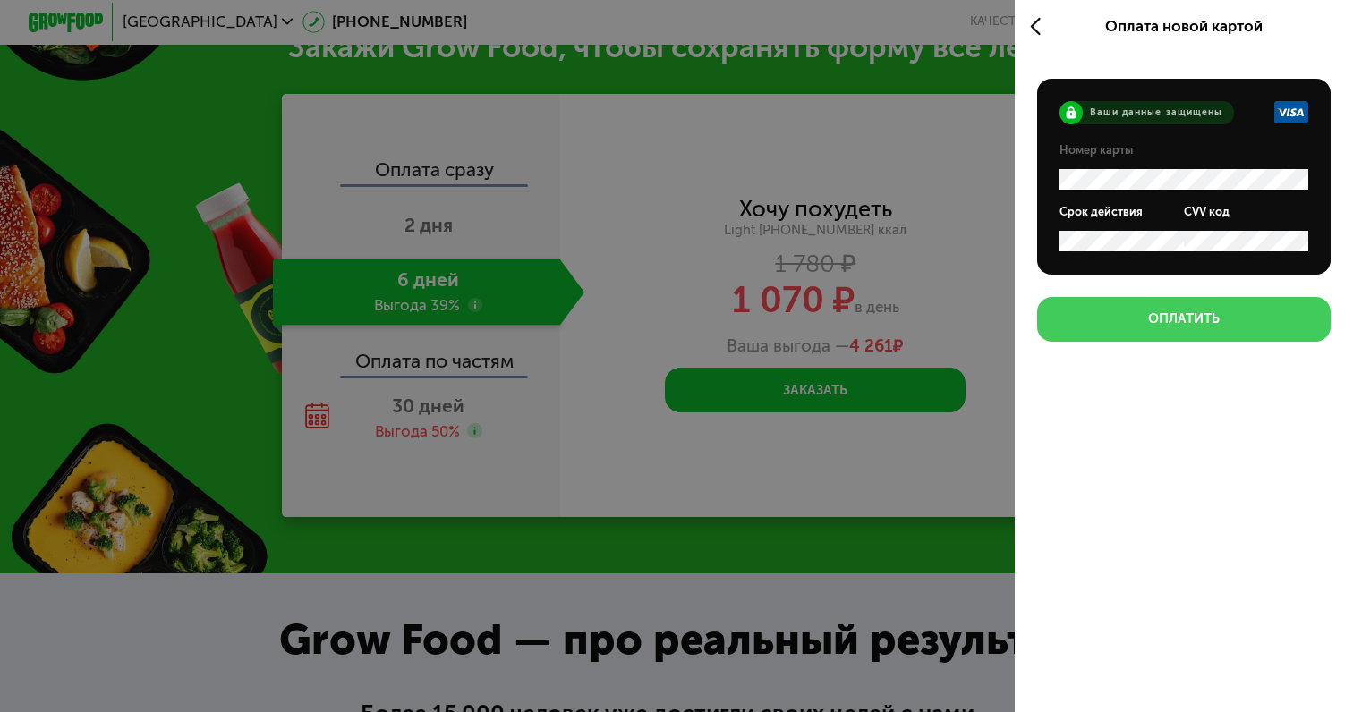
click at [1177, 329] on button "Оплатить" at bounding box center [1183, 319] width 293 height 45
